Goal: Task Accomplishment & Management: Use online tool/utility

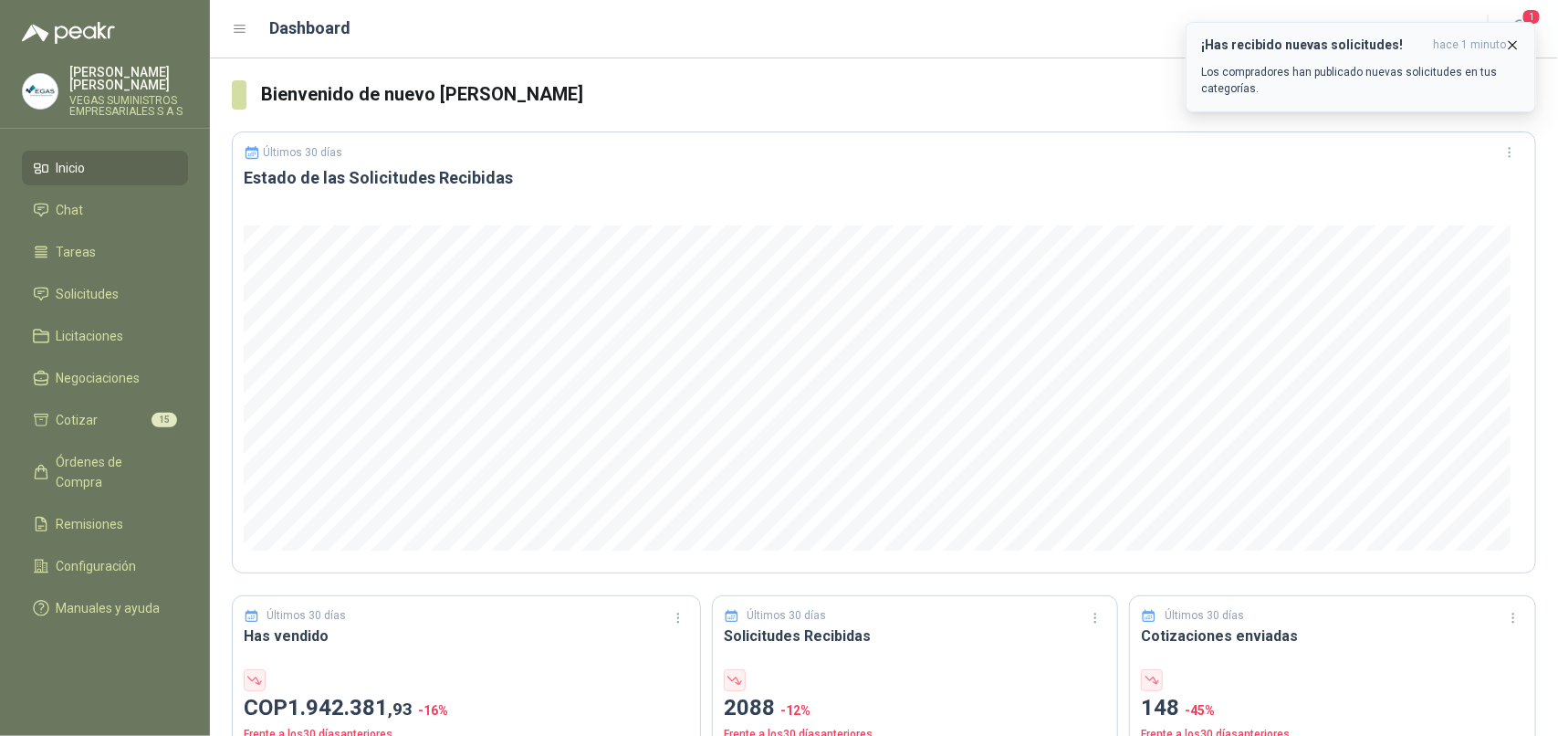
click at [1387, 70] on p "Los compradores han publicado nuevas solicitudes en tus categorías." at bounding box center [1360, 80] width 319 height 33
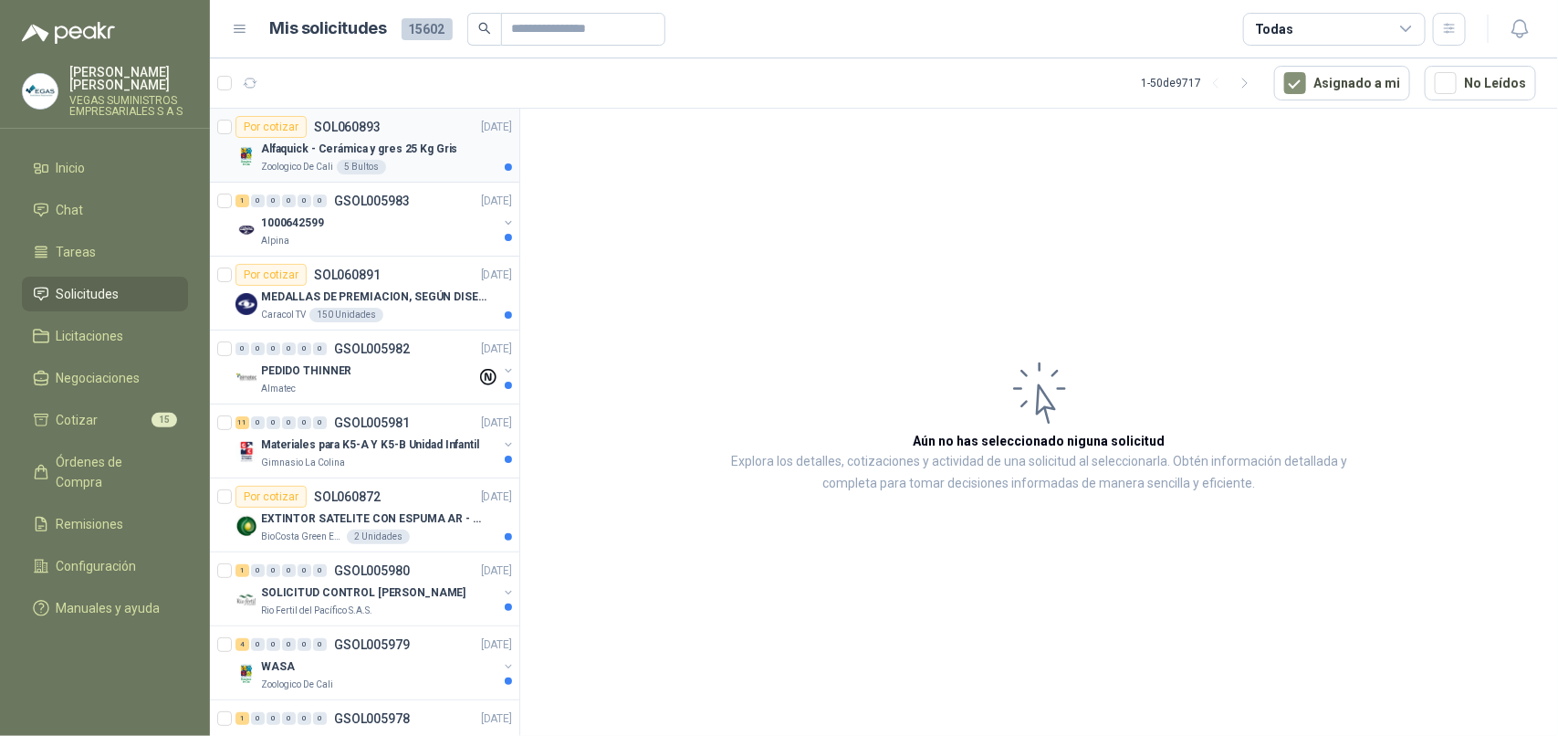
click at [267, 162] on p "Zoologico De Cali" at bounding box center [297, 167] width 72 height 15
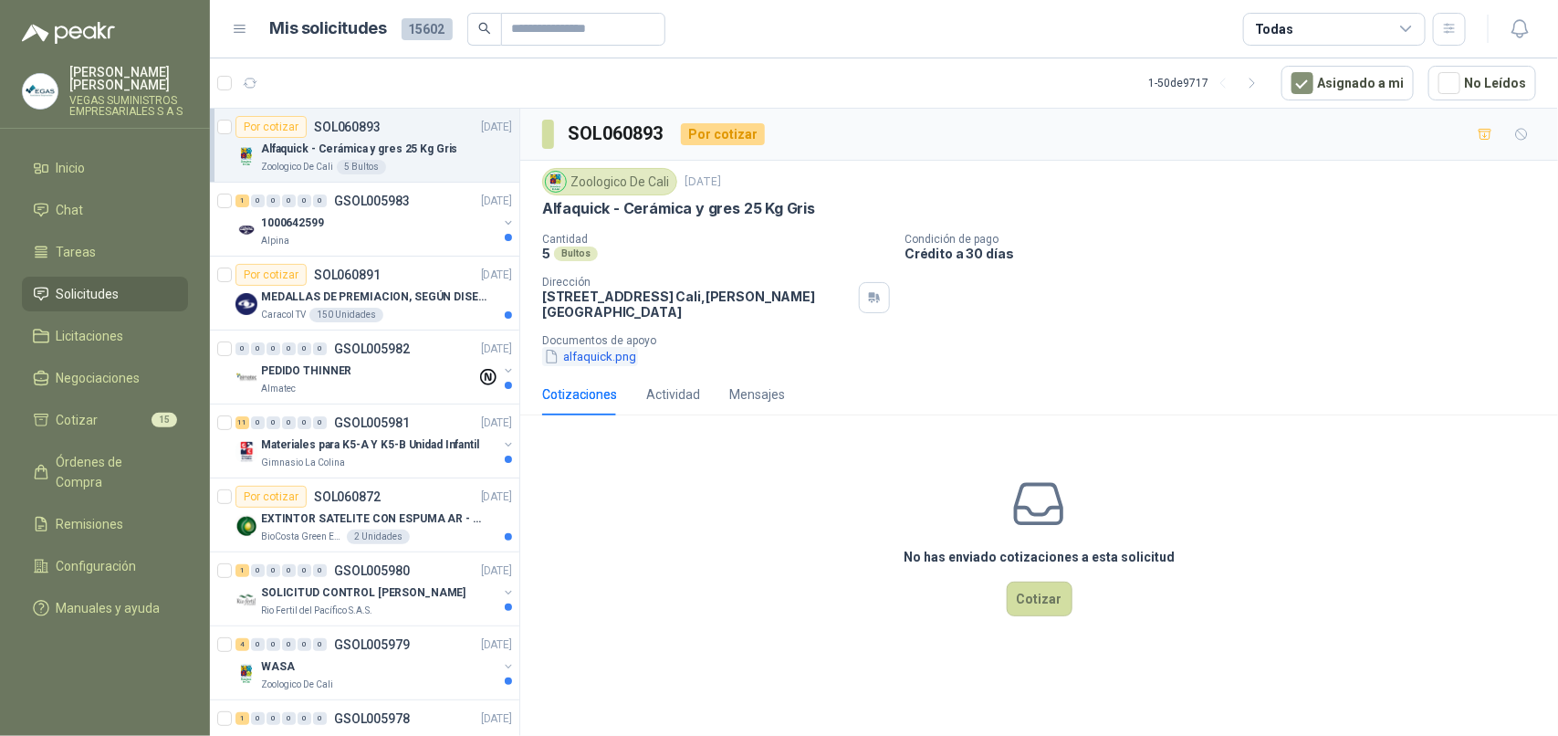
click at [619, 351] on button "alfaquick.png" at bounding box center [590, 356] width 96 height 19
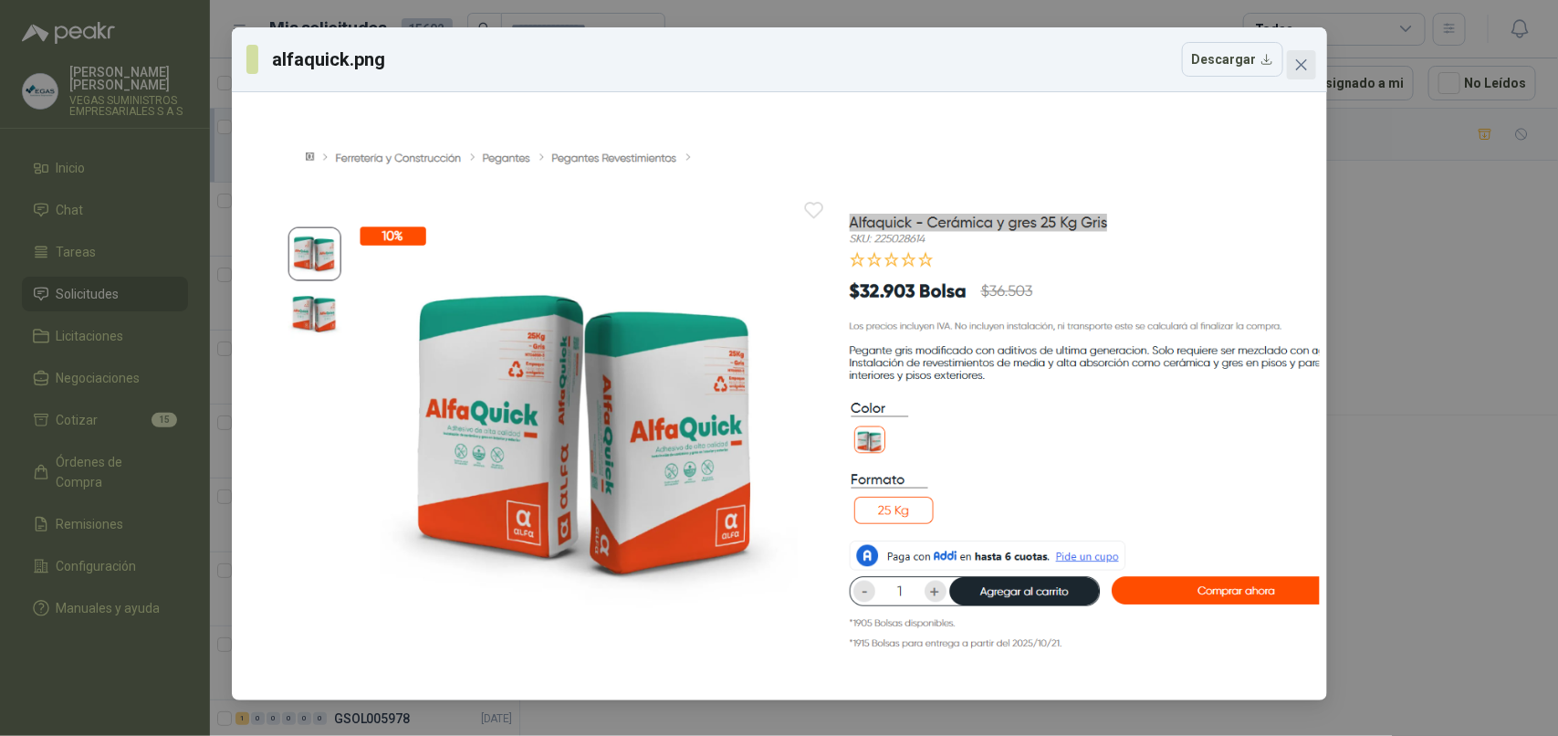
click at [1301, 62] on icon "close" at bounding box center [1301, 65] width 15 height 15
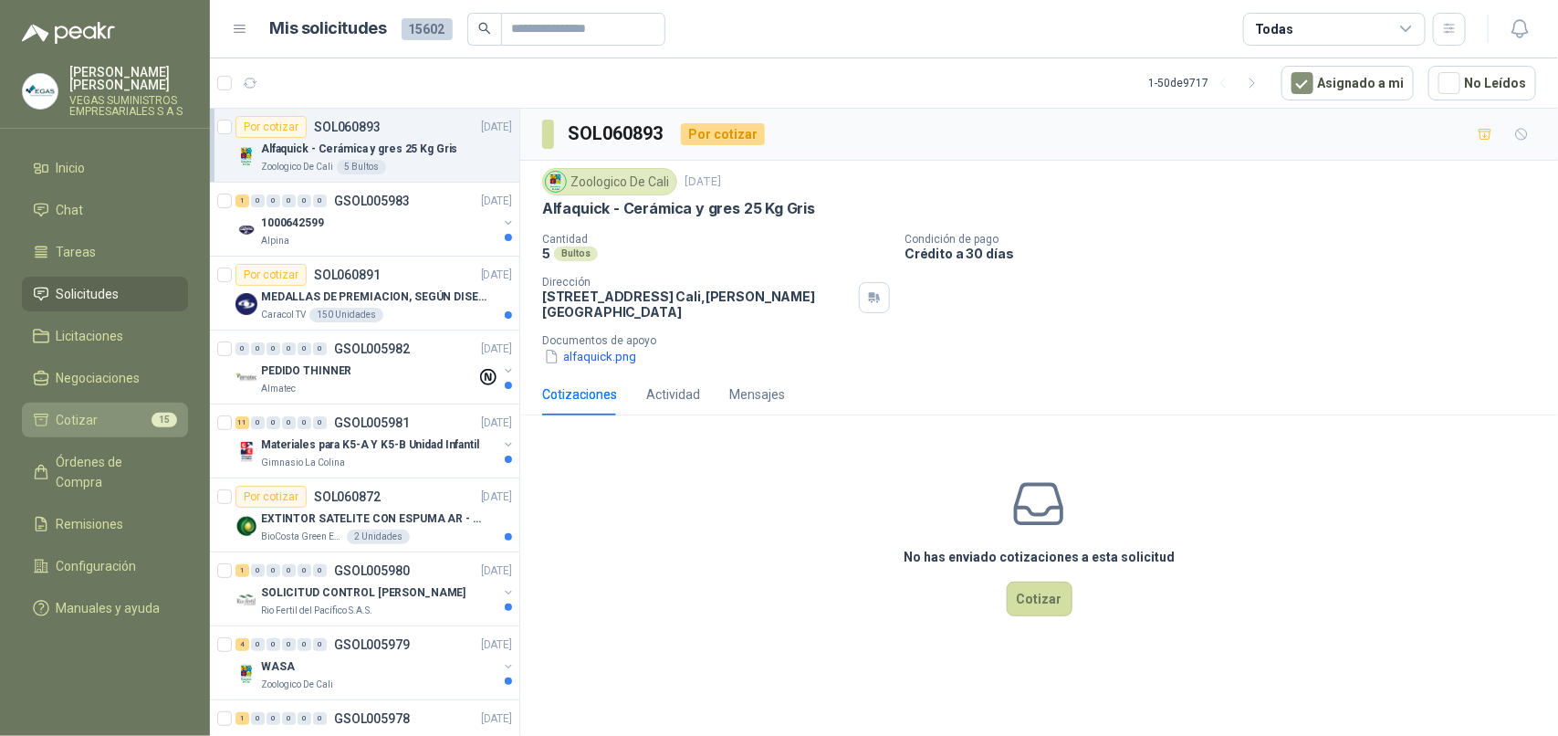
click at [131, 411] on li "Cotizar 15" at bounding box center [105, 420] width 144 height 20
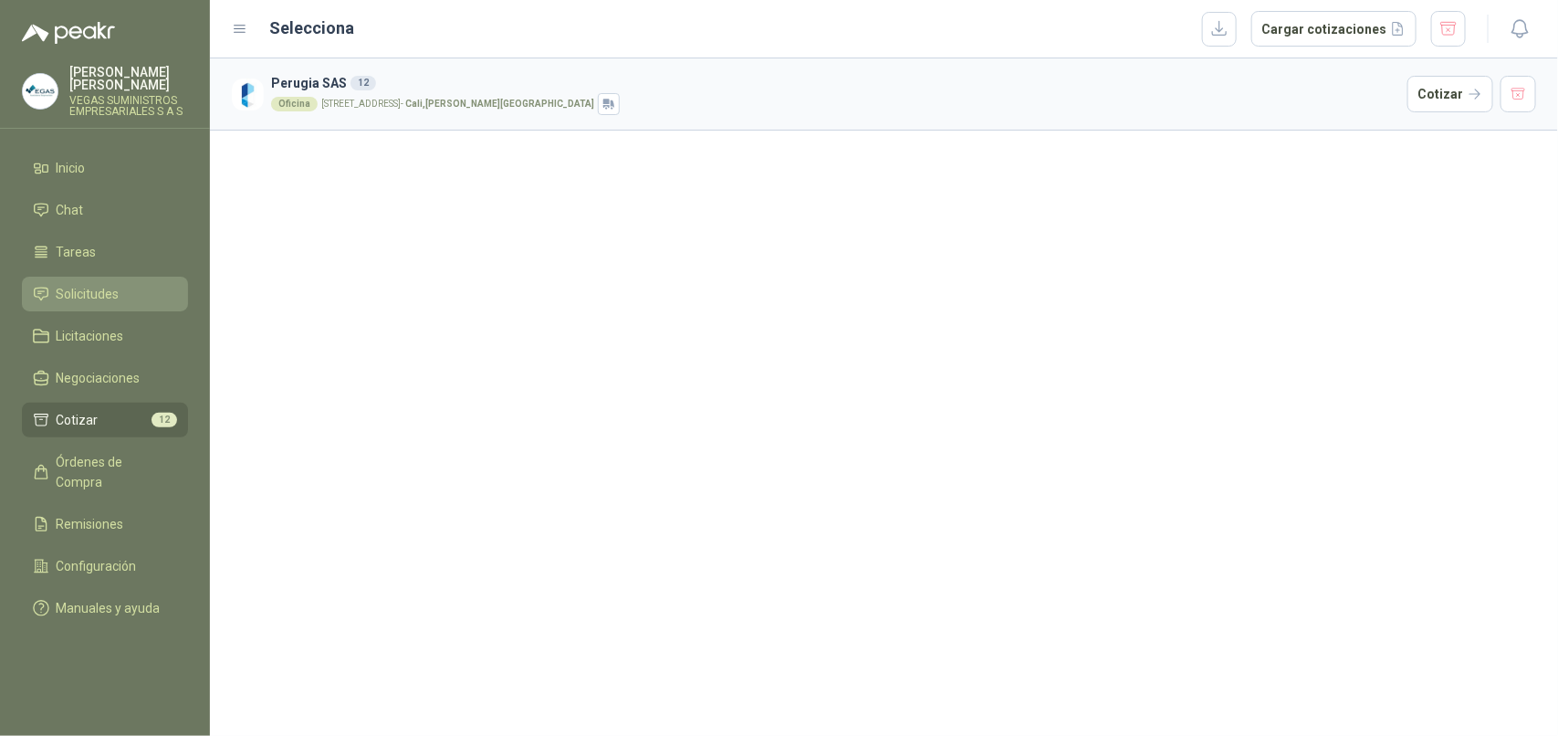
click at [146, 284] on li "Solicitudes" at bounding box center [105, 294] width 144 height 20
